Goal: Information Seeking & Learning: Learn about a topic

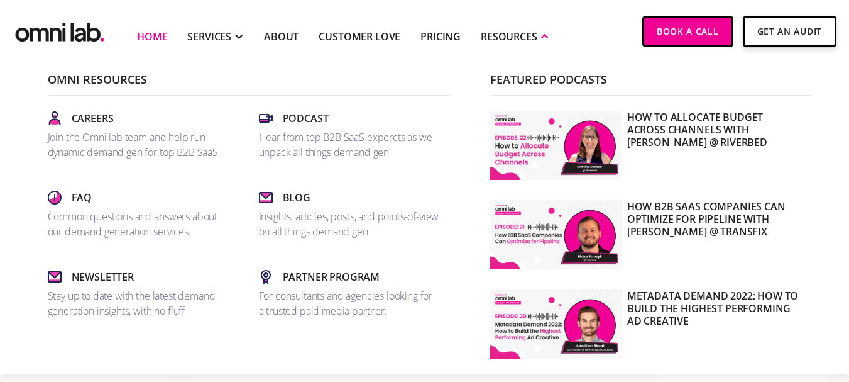
scroll to position [155, 0]
click at [510, 35] on div "RESOURCES" at bounding box center [509, 36] width 57 height 15
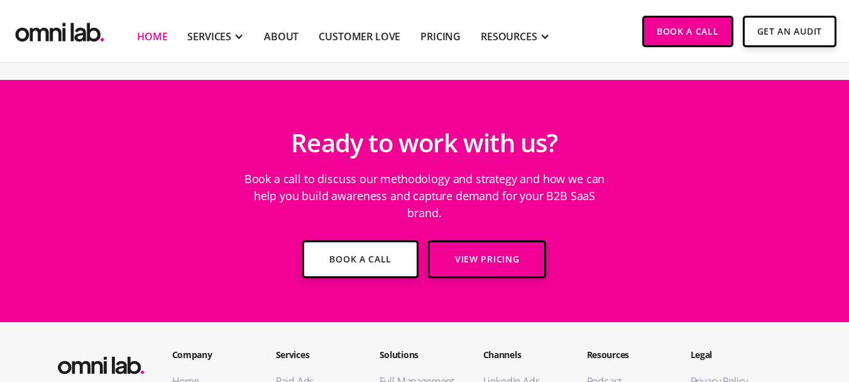
scroll to position [4654, 0]
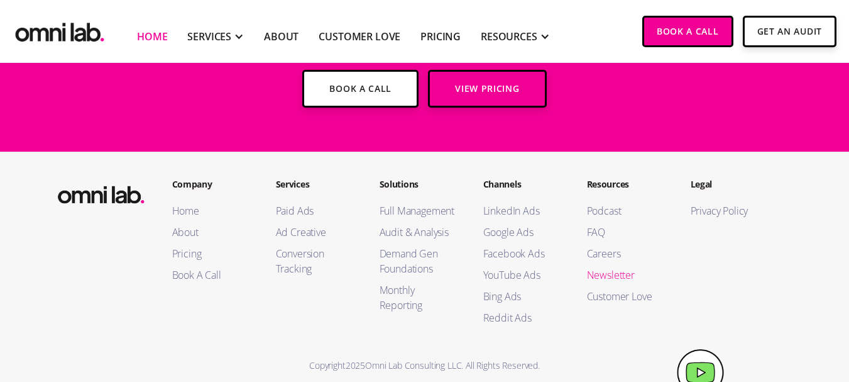
click at [615, 267] on link "Newsletter" at bounding box center [626, 274] width 79 height 15
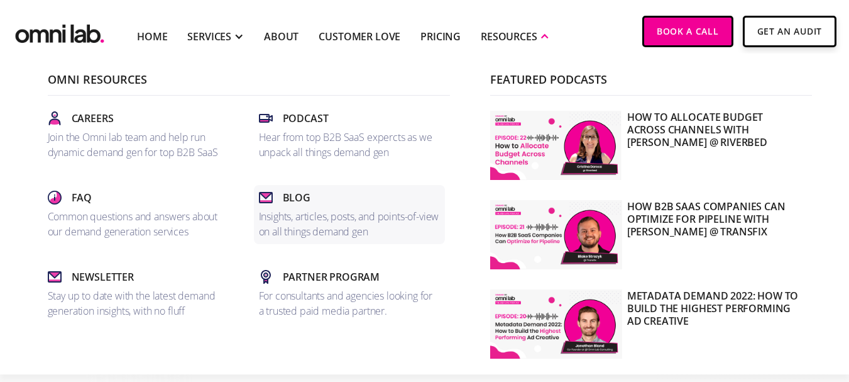
click at [315, 204] on div "Blog" at bounding box center [349, 197] width 181 height 15
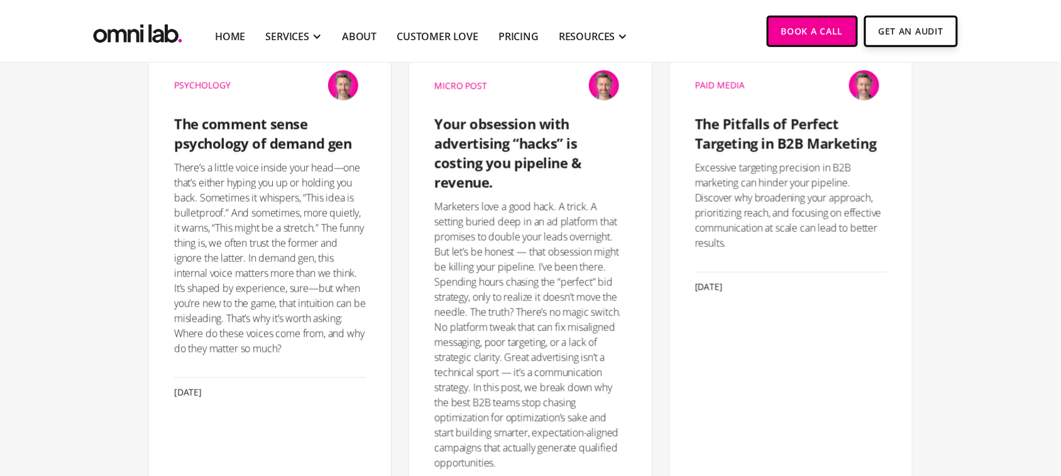
scroll to position [311, 0]
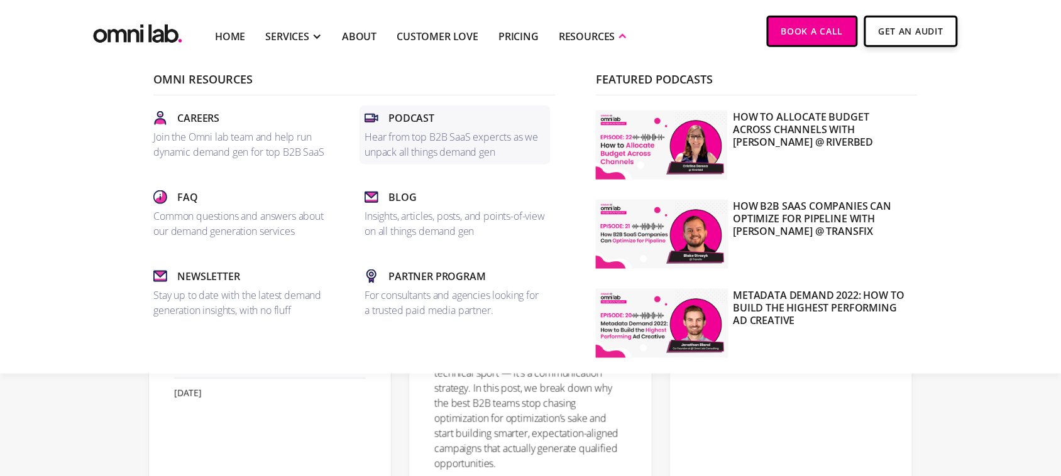
click at [437, 134] on p "Hear from top B2B SaaS expercts as we unpack all things demand gen" at bounding box center [455, 144] width 181 height 30
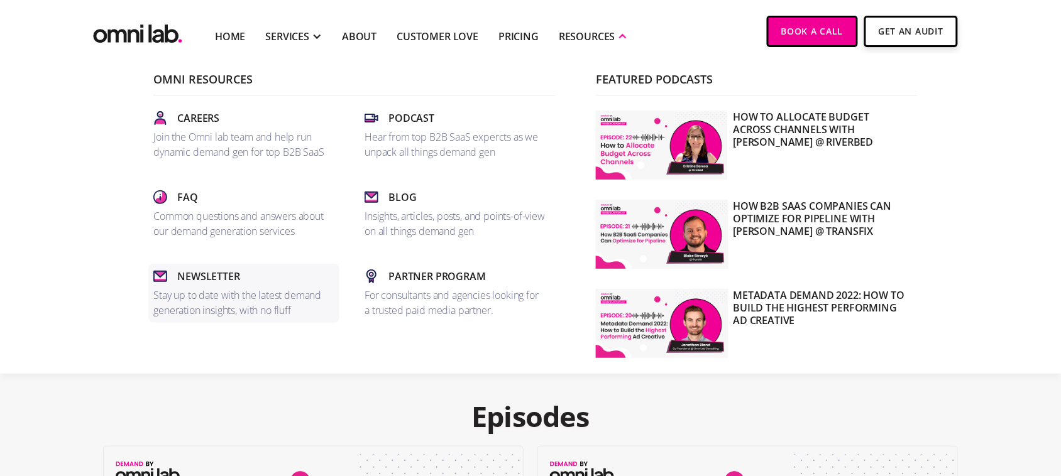
click at [246, 296] on p "Stay up to date with the latest demand generation insights, with no fluff" at bounding box center [243, 303] width 181 height 30
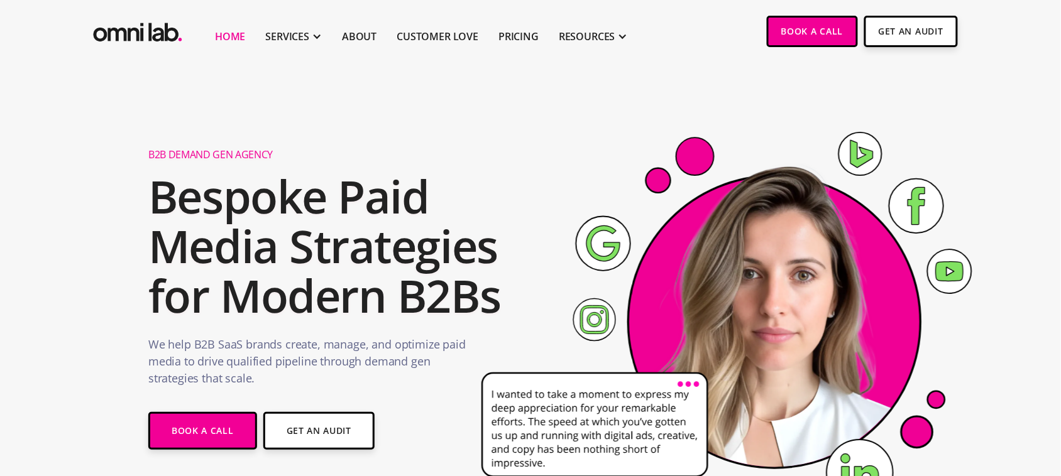
click at [331, 268] on h2 "Bespoke Paid Media Strategies for Modern B2Bs" at bounding box center [328, 247] width 361 height 150
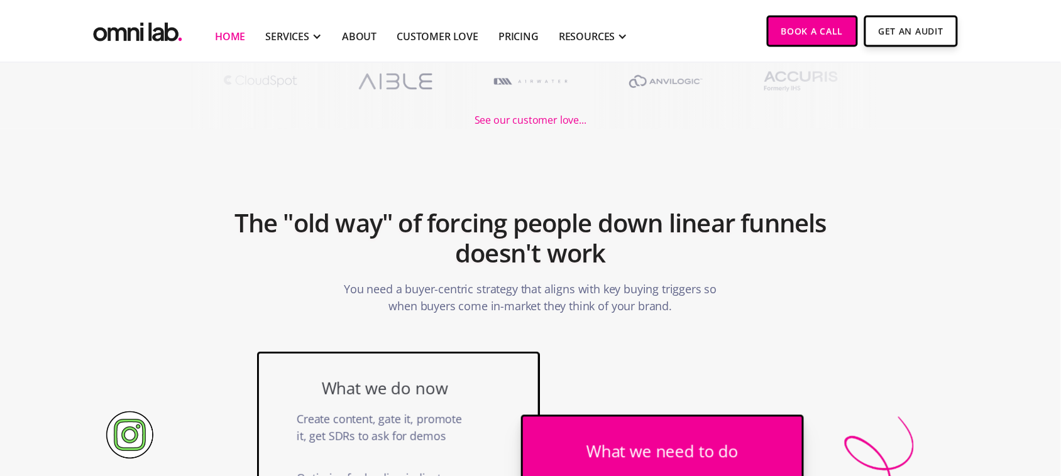
scroll to position [473, 0]
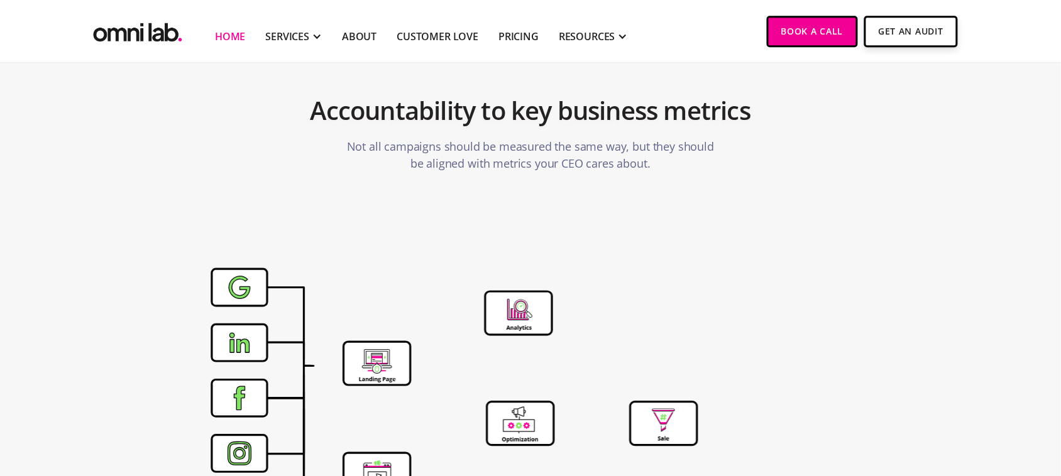
scroll to position [3899, 0]
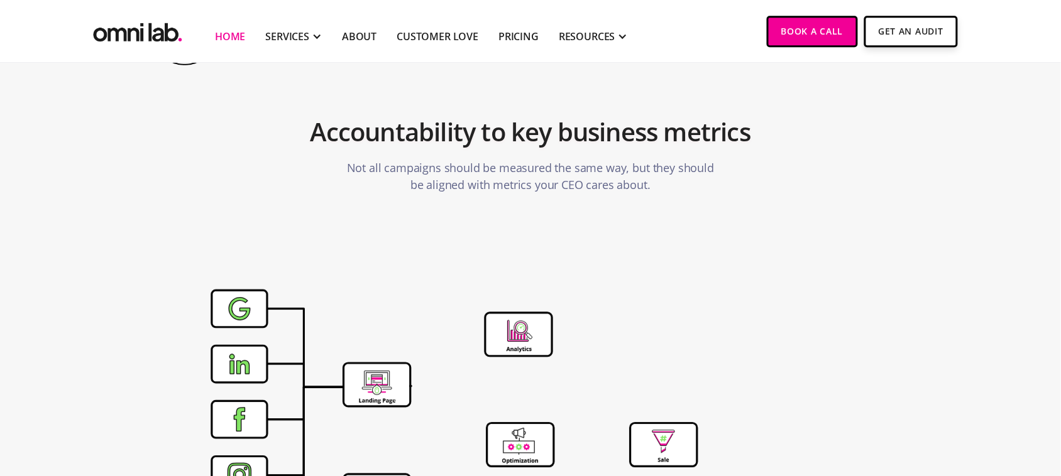
click at [959, 99] on section "Accountability to key business metrics Not all campaigns should be measured the…" at bounding box center [530, 135] width 1061 height 194
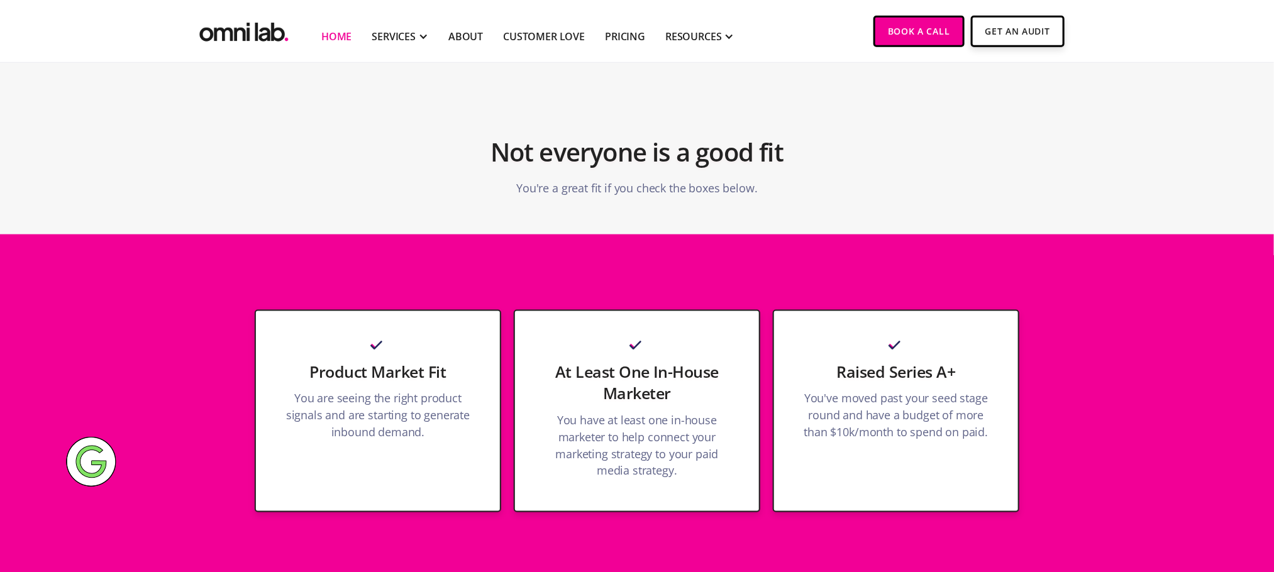
scroll to position [3178, 0]
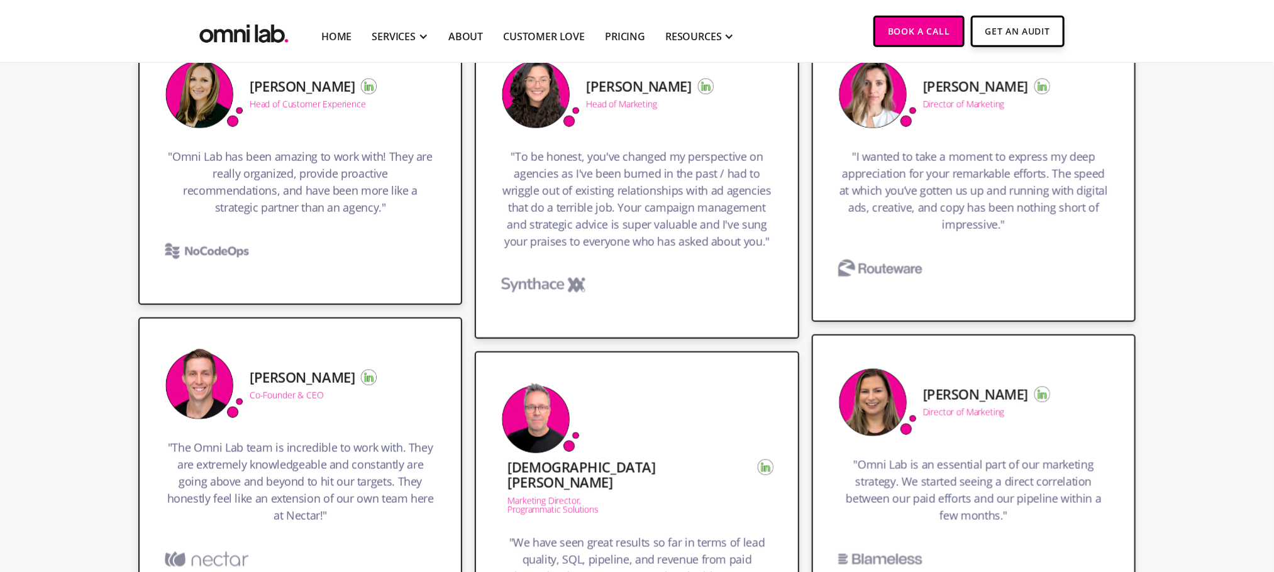
scroll to position [612, 0]
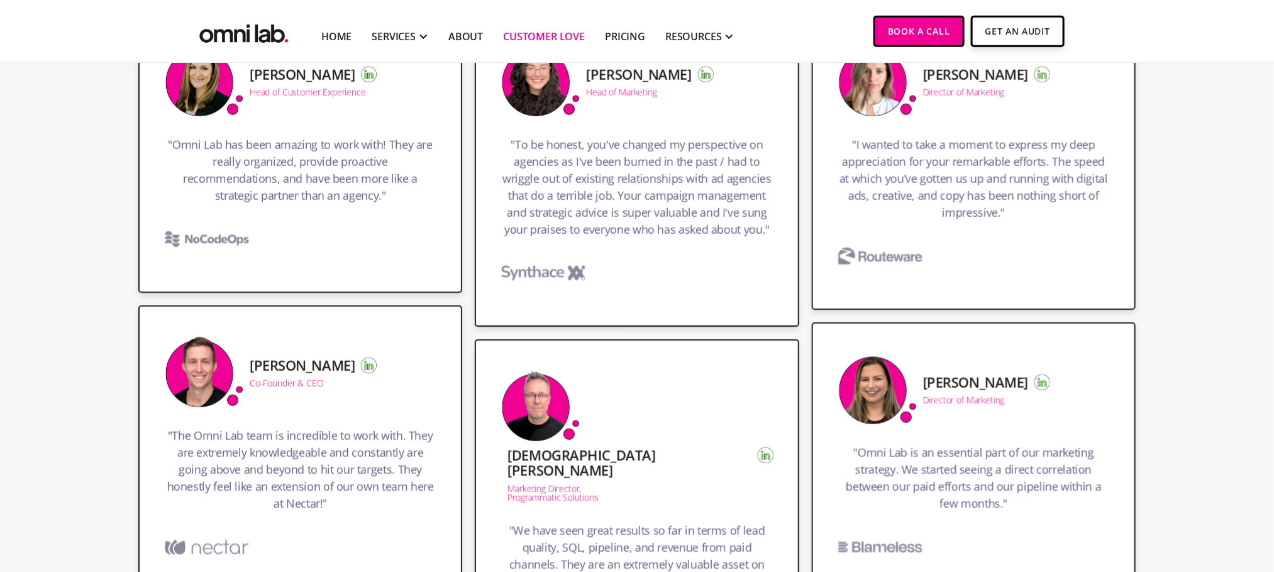
click at [542, 29] on link "Customer Love" at bounding box center [544, 36] width 82 height 15
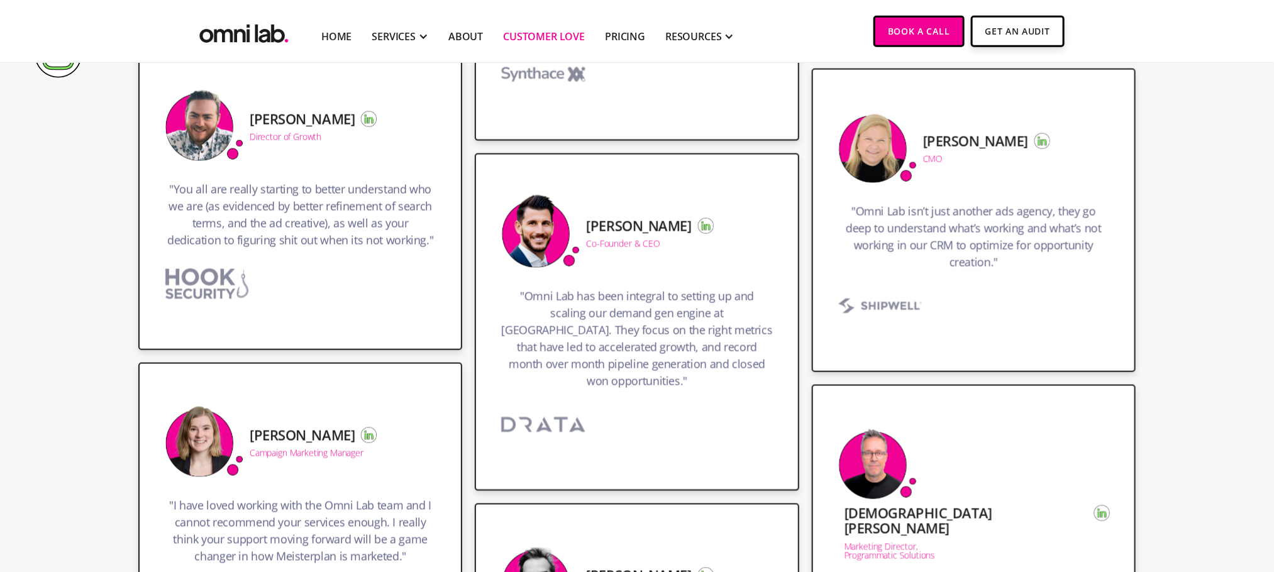
scroll to position [836, 0]
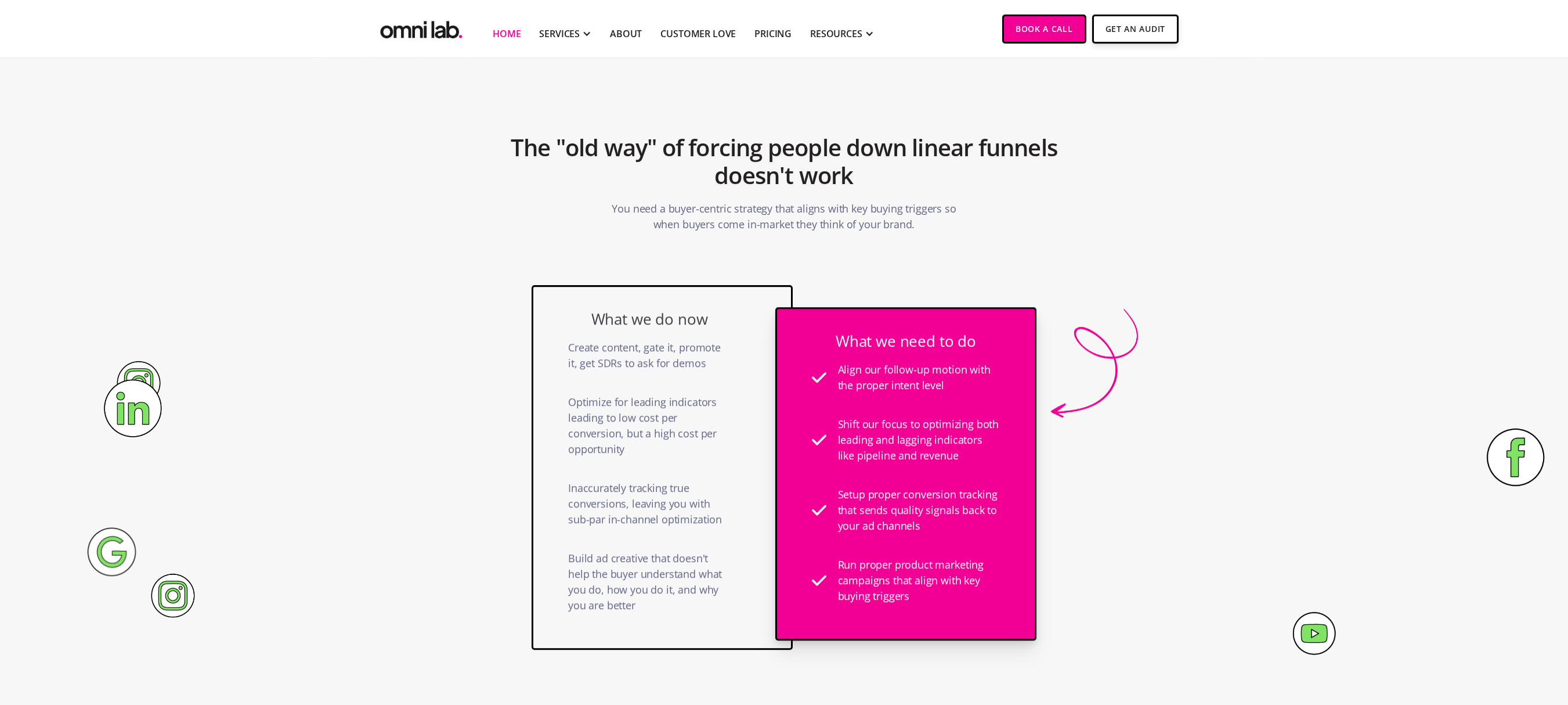
scroll to position [606, 0]
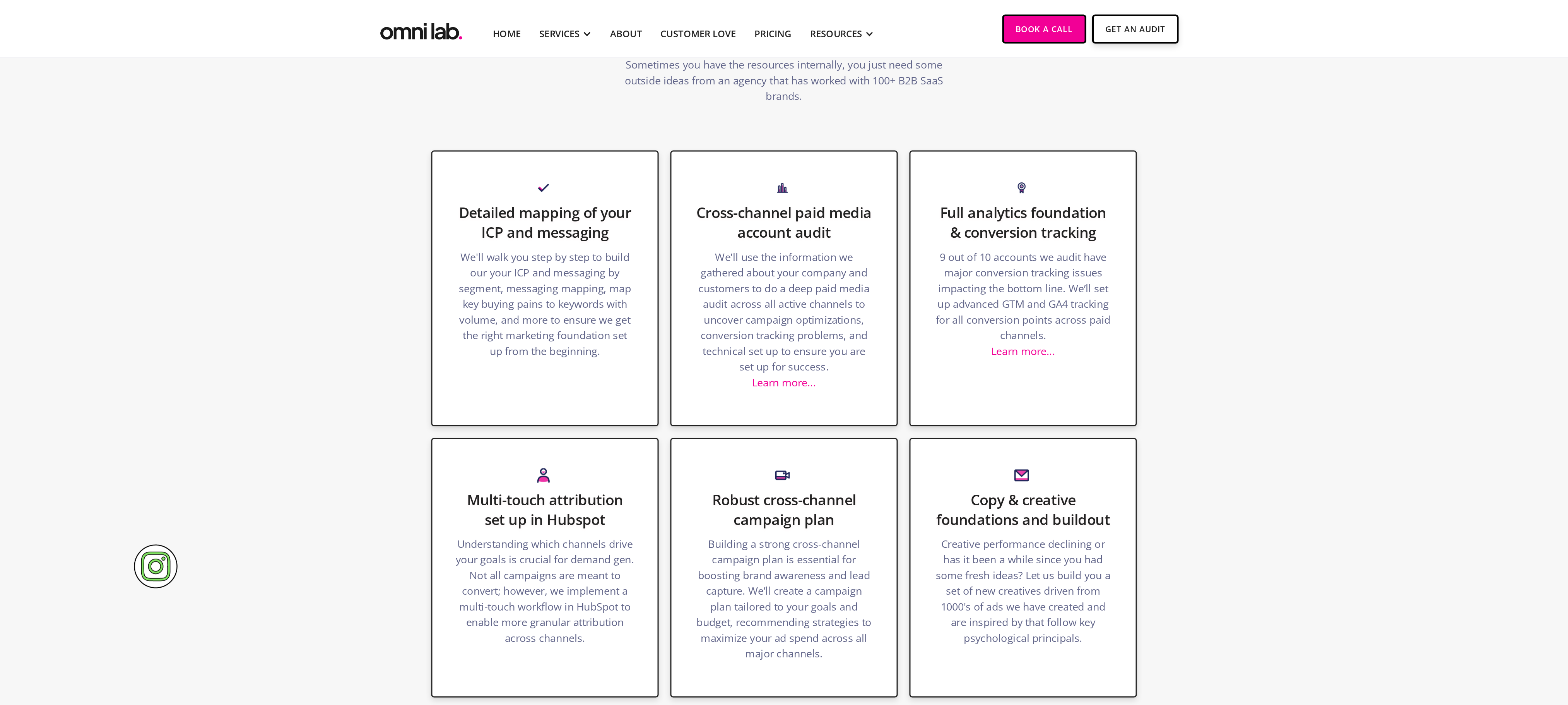
scroll to position [363, 0]
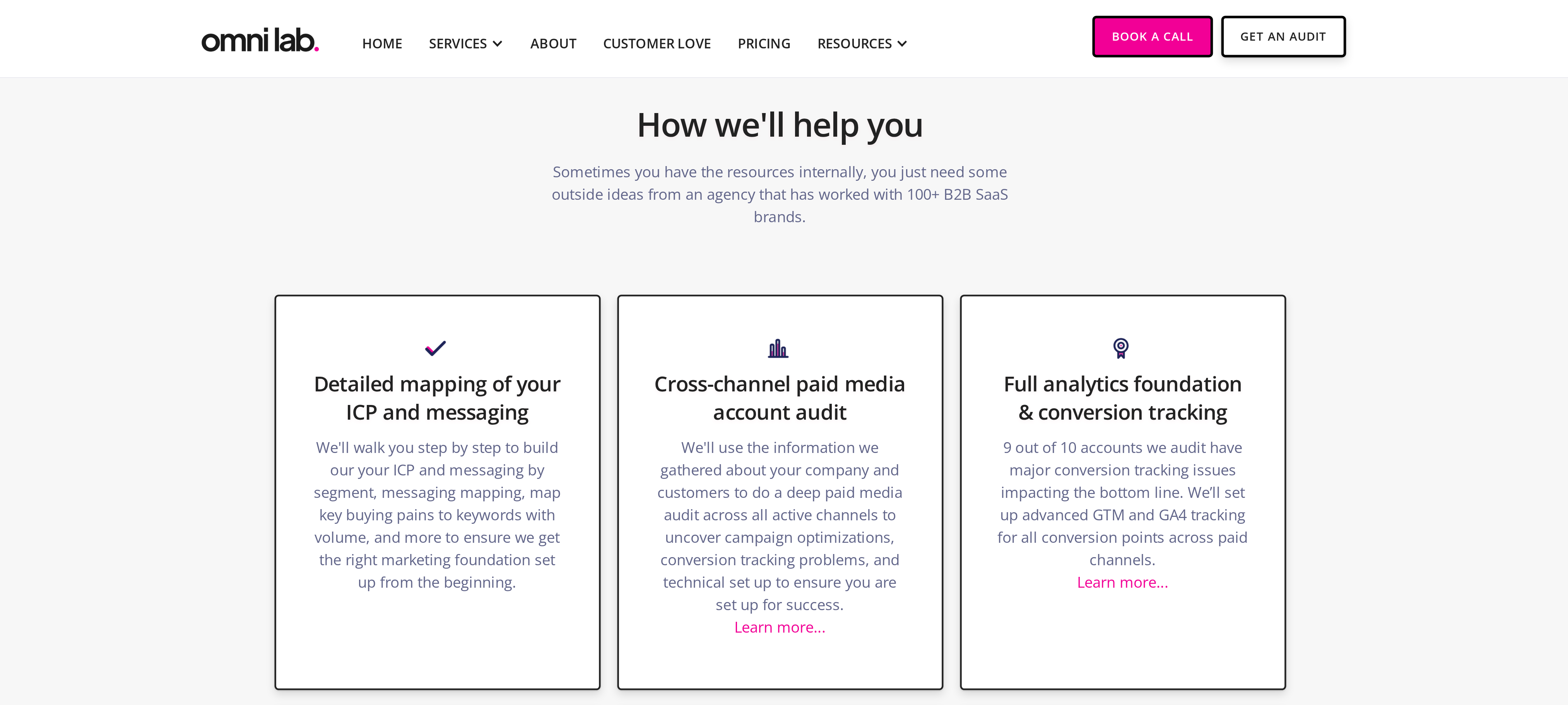
scroll to position [261, 0]
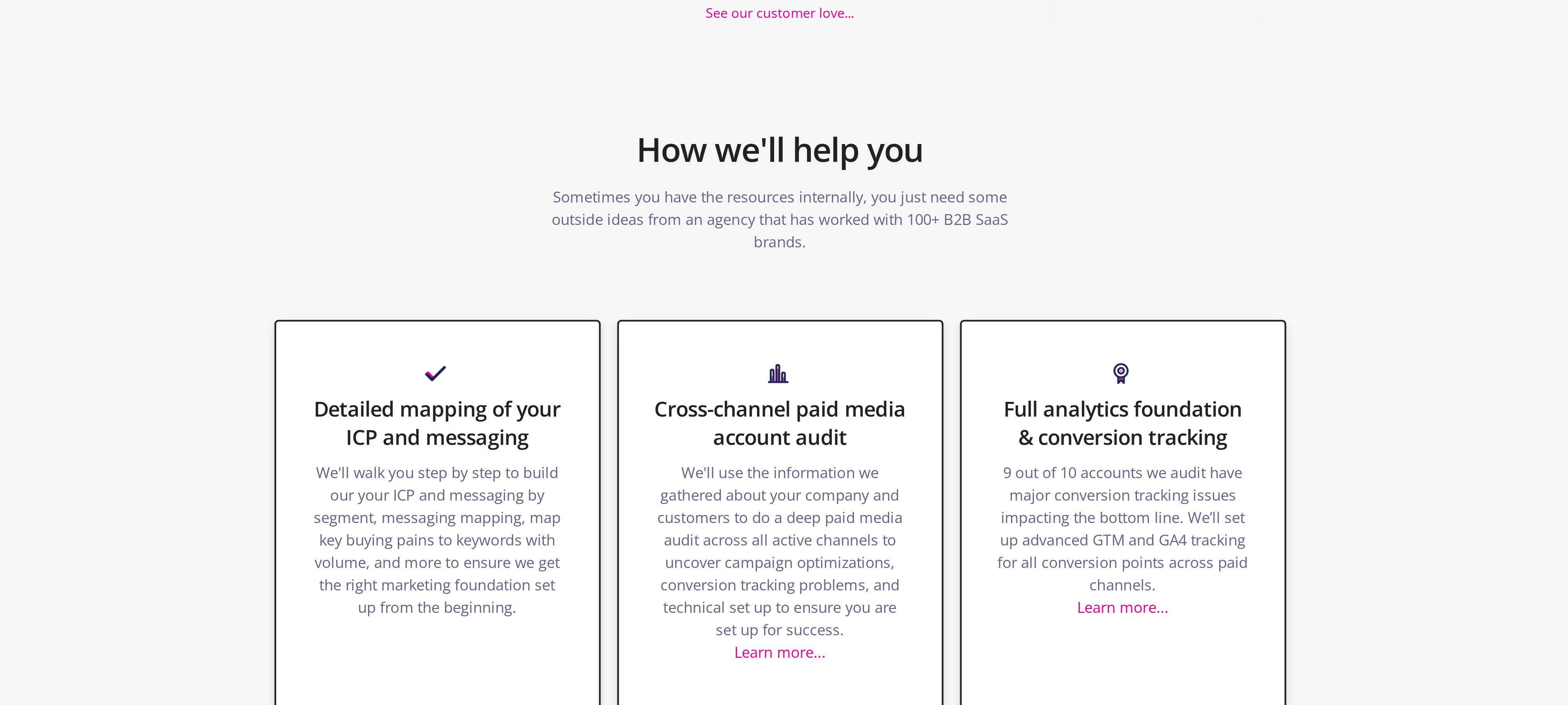
click at [640, 85] on section "How we'll help you Sometimes you have the resources internally, you just need s…" at bounding box center [784, 129] width 1568 height 130
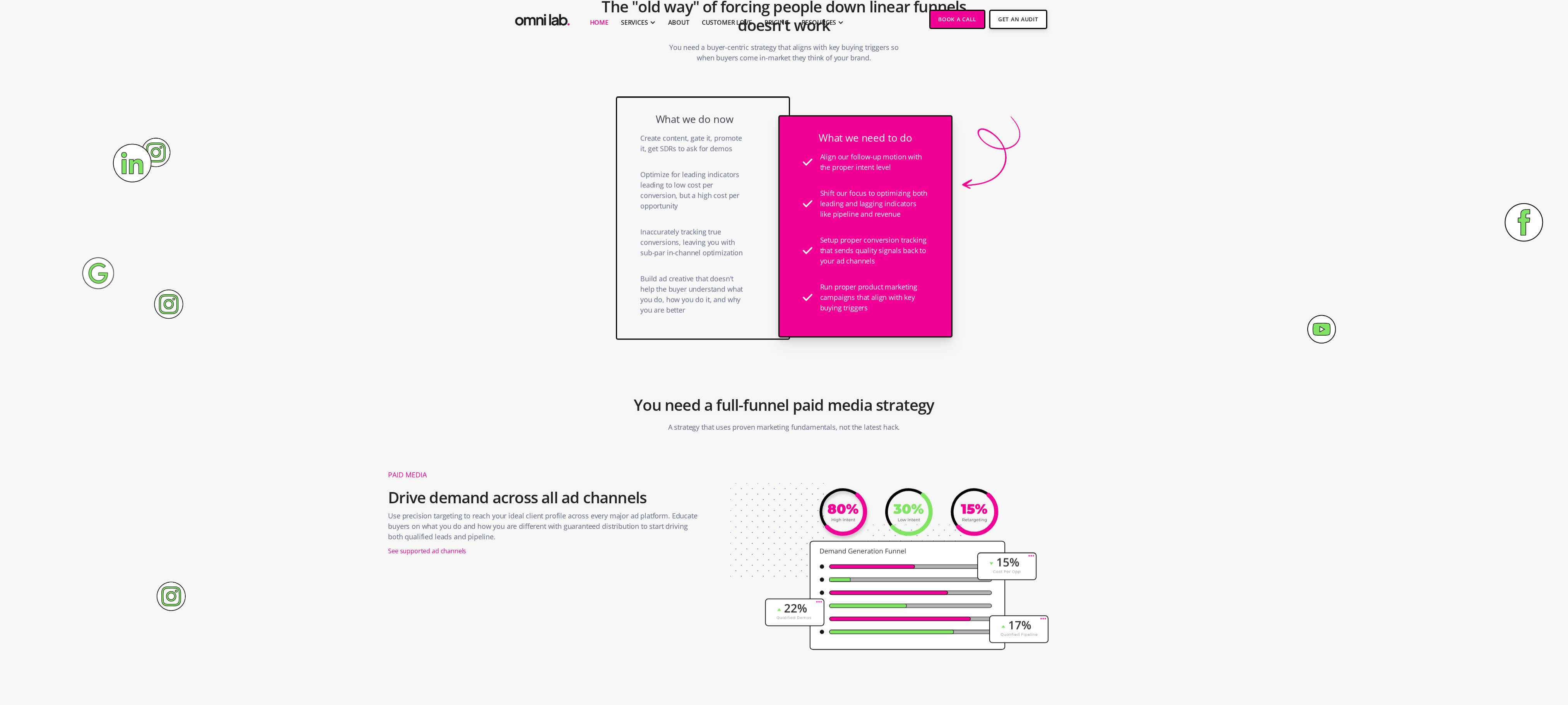
scroll to position [55, 0]
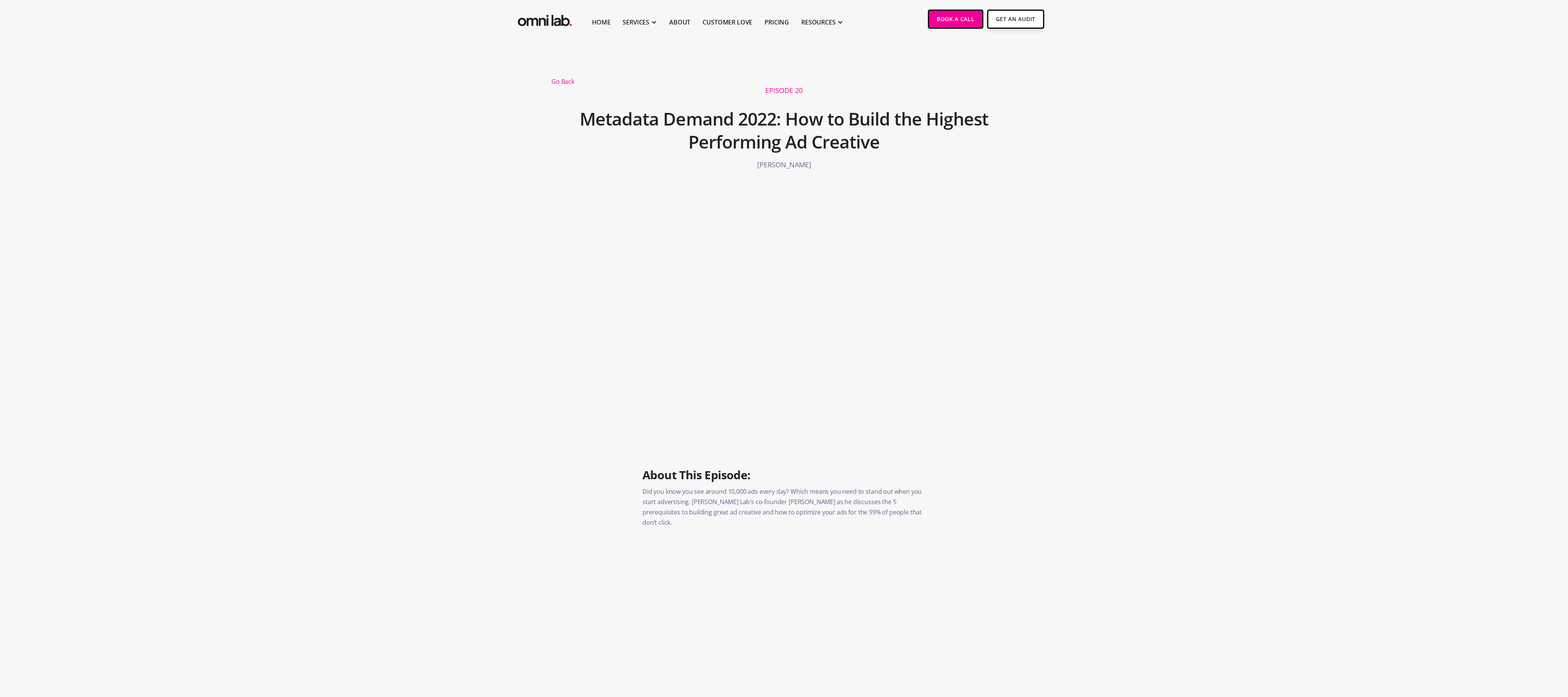
click at [1379, 393] on div "Go Back EPISODE 20 Metadata Demand 2022: How to Build the Highest Performing Ad…" at bounding box center [784, 297] width 1568 height 518
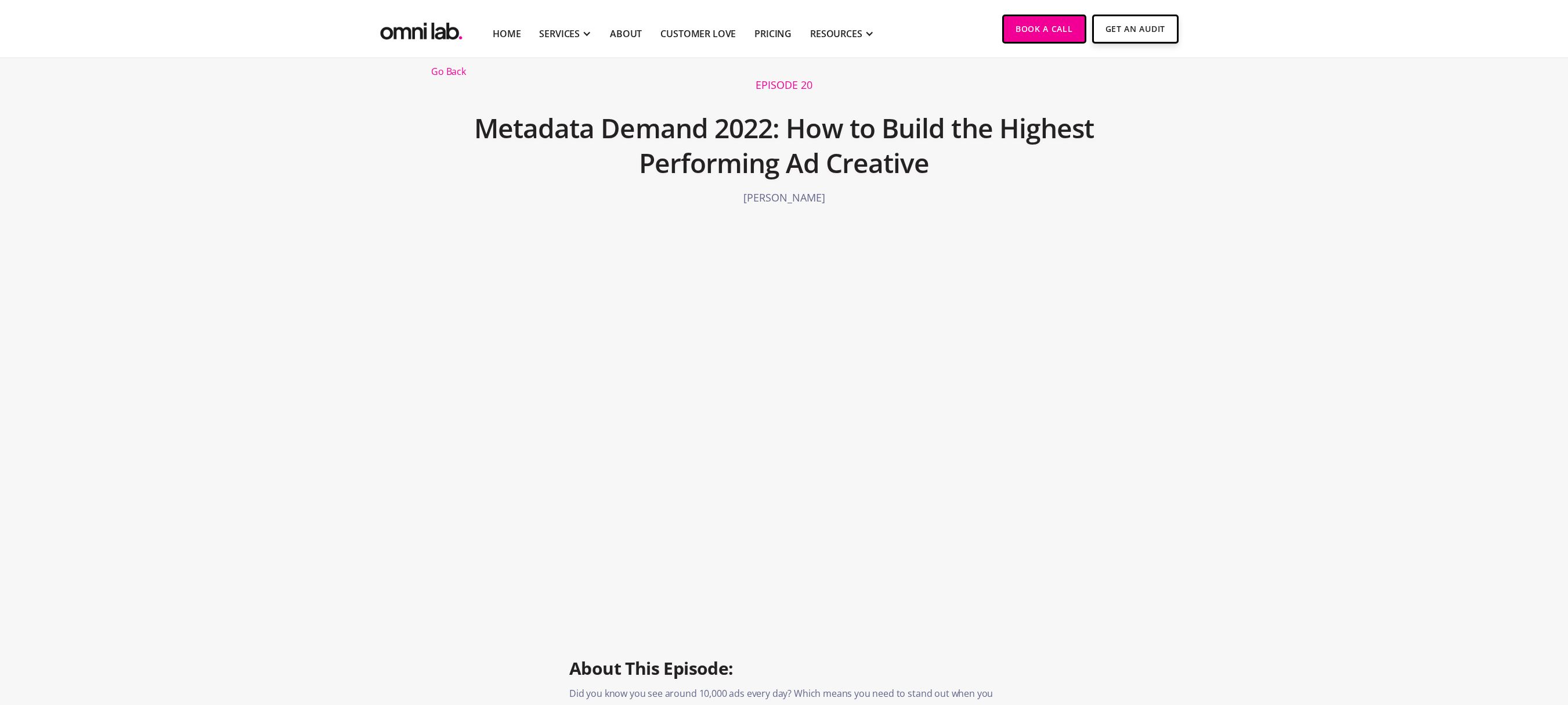
scroll to position [64, 0]
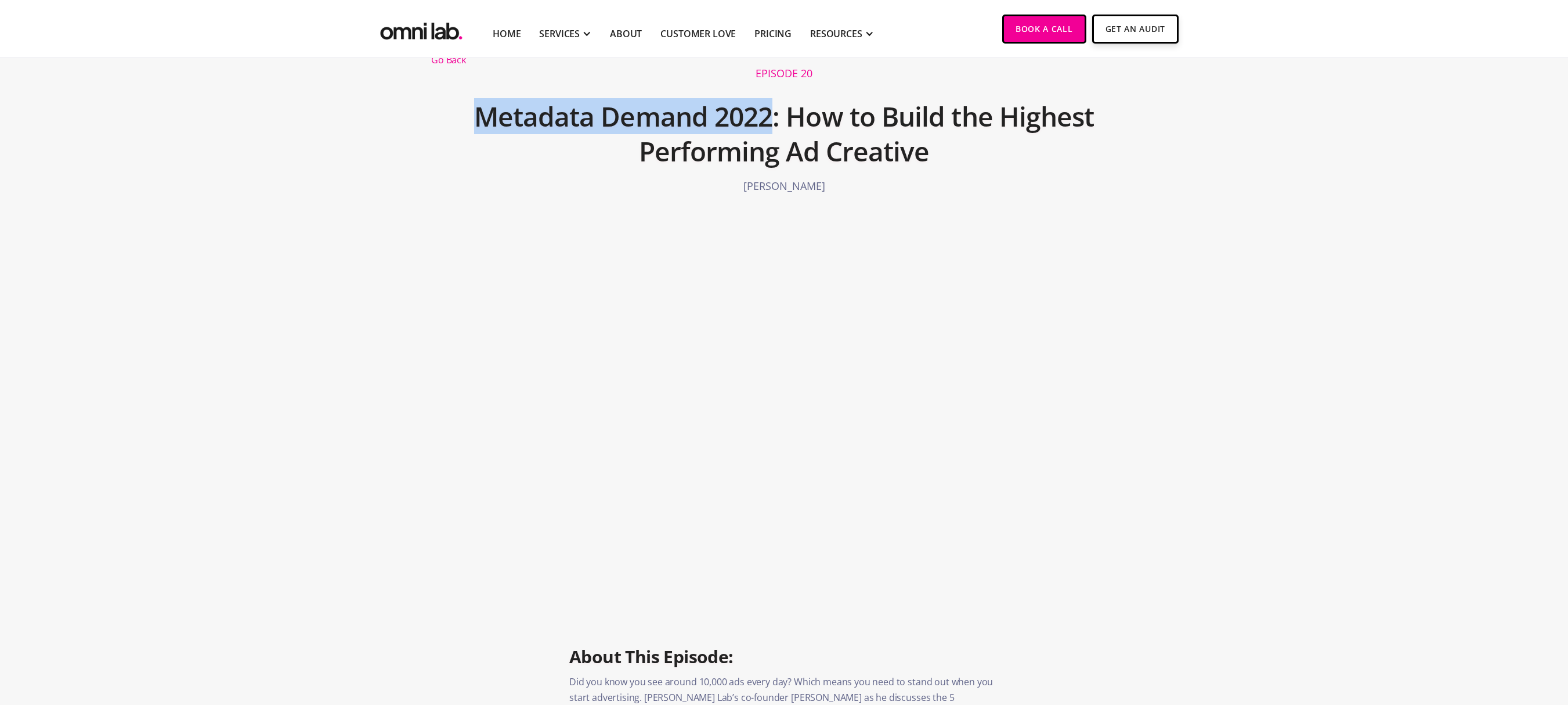
drag, startPoint x: 771, startPoint y: 113, endPoint x: 476, endPoint y: 125, distance: 295.2
click at [476, 125] on h1 "Metadata Demand 2022: How to Build the Highest Performing Ad Creative" at bounding box center [784, 134] width 706 height 81
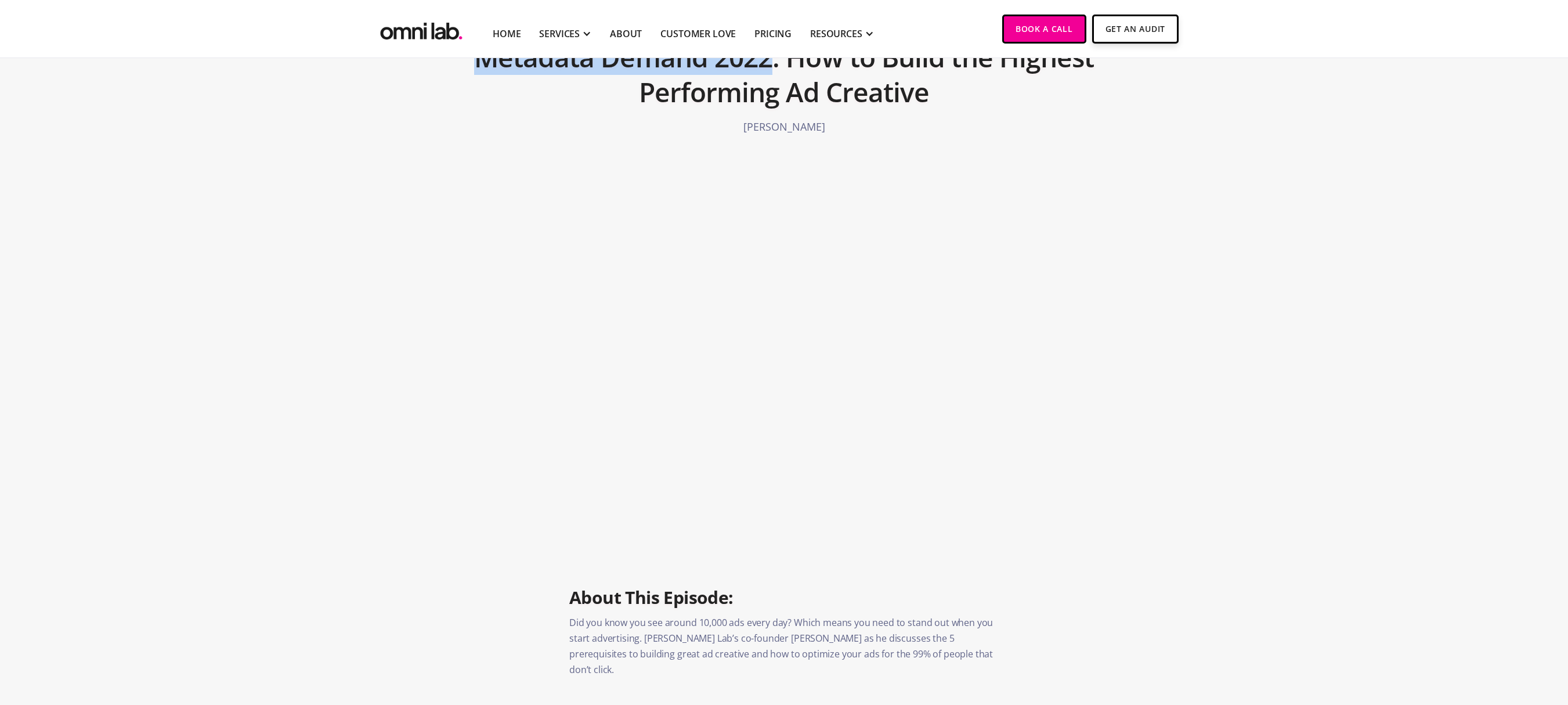
scroll to position [0, 0]
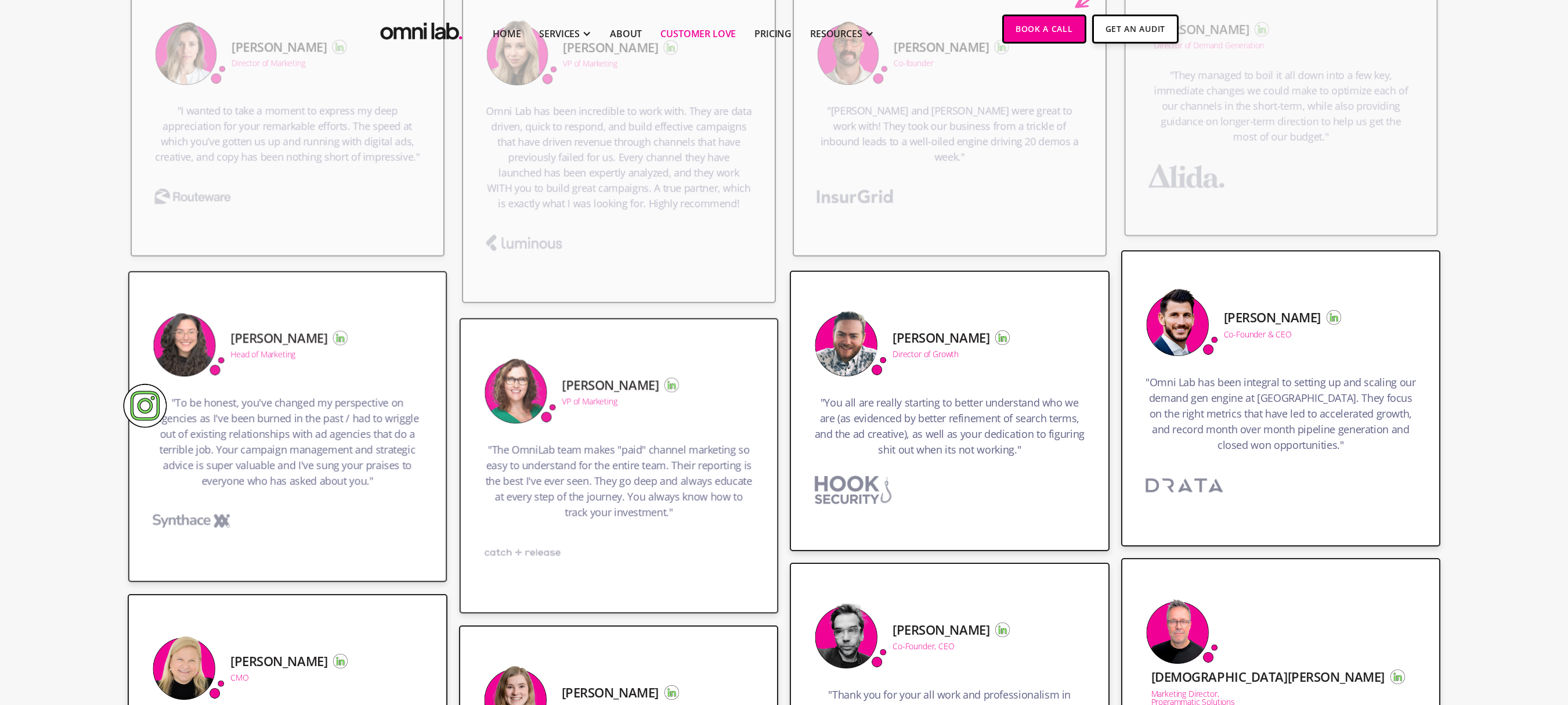
scroll to position [257, 0]
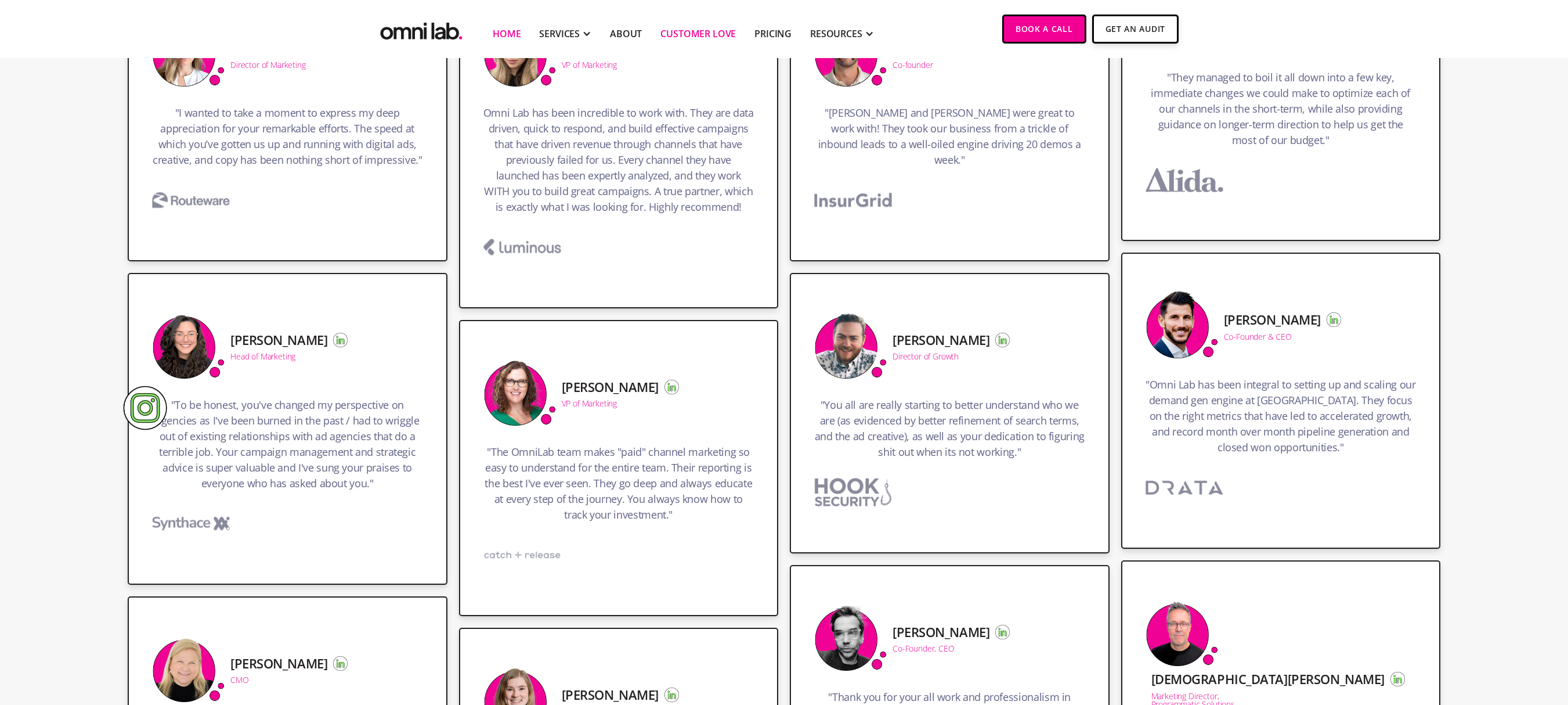
click at [500, 36] on link "Home" at bounding box center [507, 33] width 28 height 14
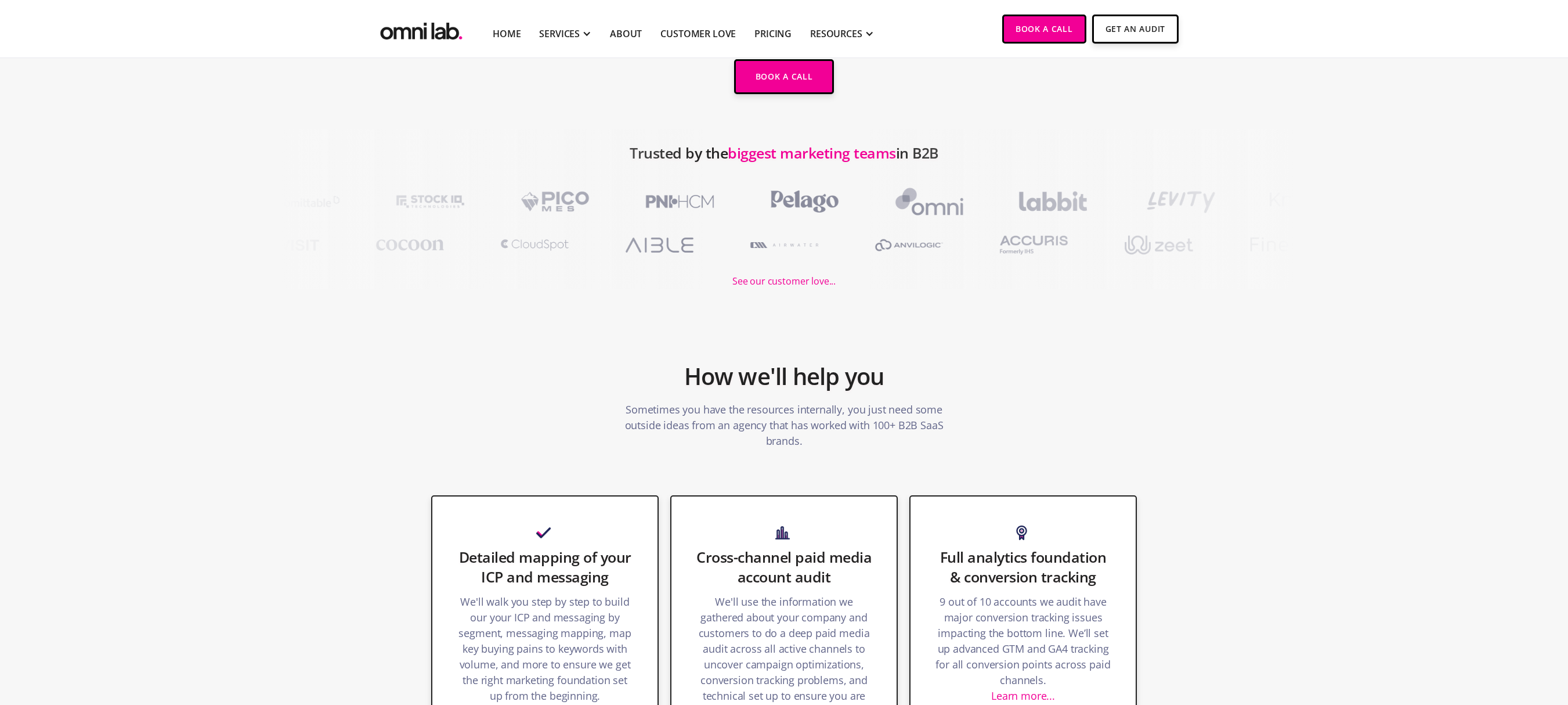
scroll to position [77, 0]
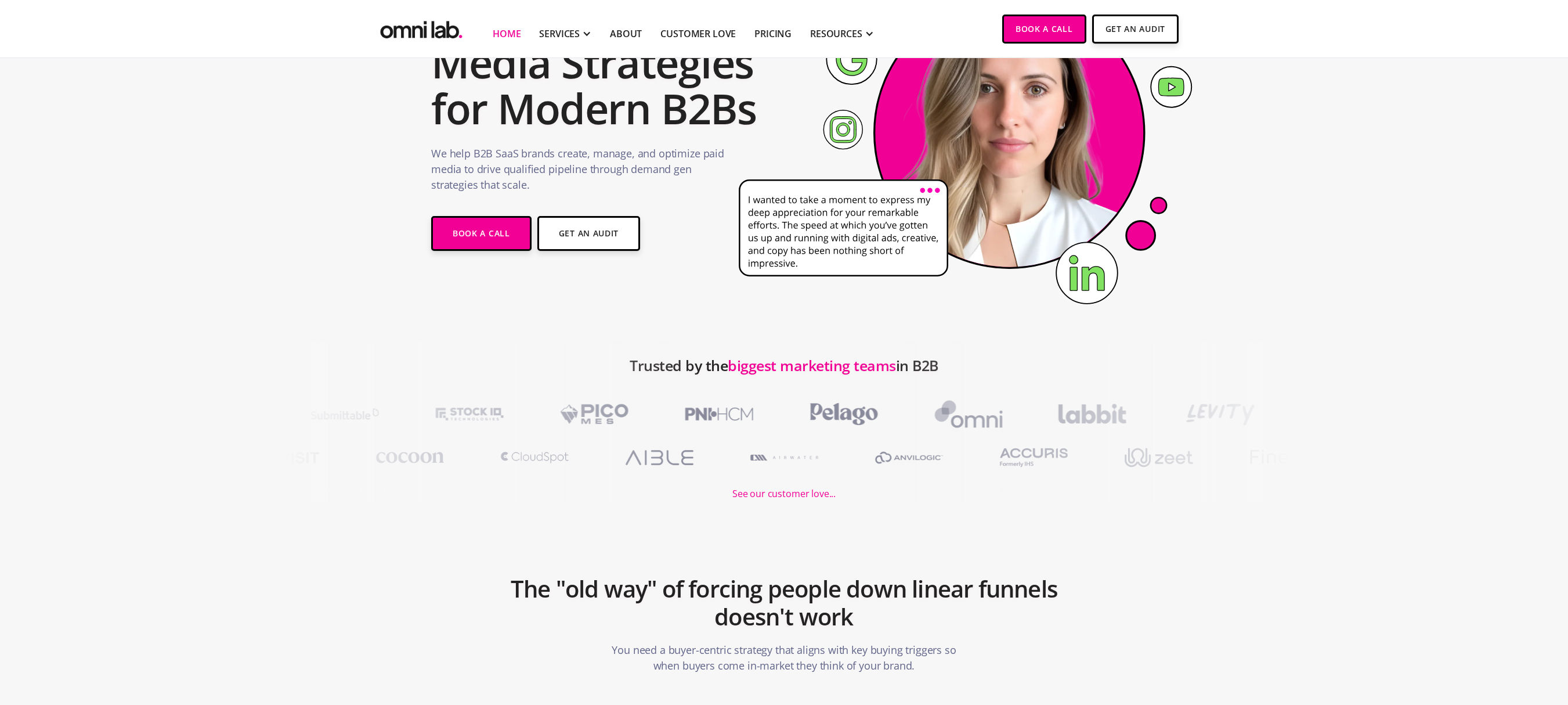
scroll to position [122, 0]
